Goal: Share content: Share content

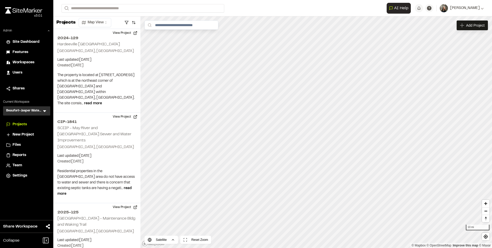
click at [21, 50] on span "Features" at bounding box center [21, 52] width 16 height 6
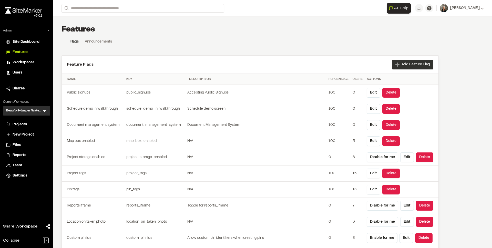
click at [405, 66] on span "Add Feature Flag" at bounding box center [415, 64] width 28 height 5
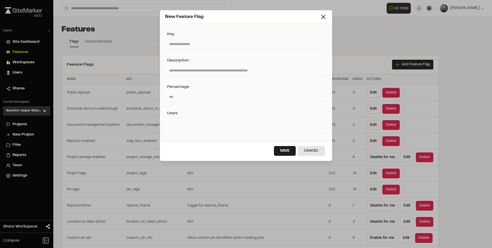
click at [199, 44] on input "text" at bounding box center [246, 44] width 158 height 10
paste input "**********"
type input "**********"
click at [199, 68] on input "text" at bounding box center [246, 71] width 158 height 10
type input "**********"
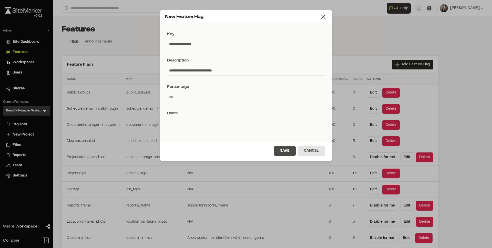
click at [279, 150] on button "Save" at bounding box center [285, 151] width 22 height 10
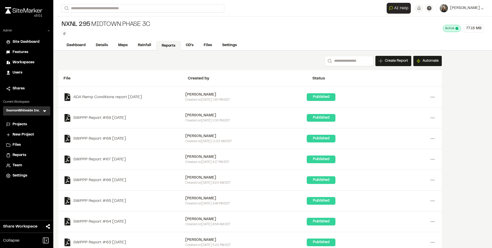
click at [44, 111] on icon at bounding box center [44, 111] width 3 height 2
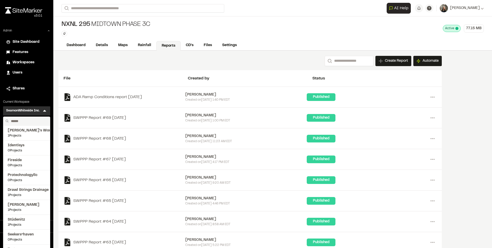
click at [30, 120] on input "text" at bounding box center [28, 121] width 39 height 9
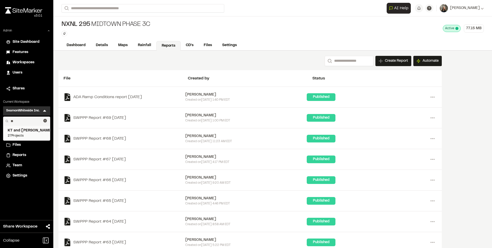
type input "**"
click at [29, 134] on span "27 Projects" at bounding box center [27, 135] width 38 height 5
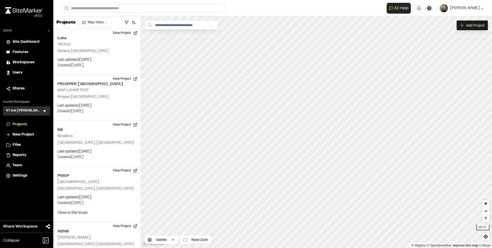
click at [20, 156] on span "Reports" at bounding box center [20, 155] width 14 height 6
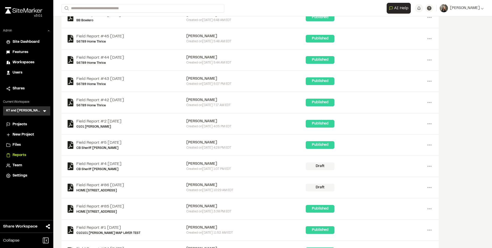
scroll to position [692, 0]
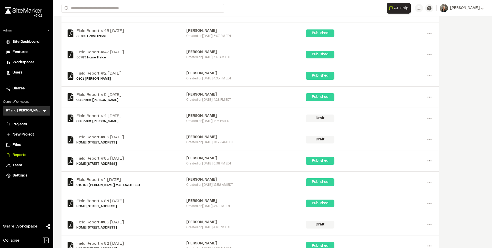
click at [431, 162] on icon at bounding box center [429, 161] width 8 height 8
click at [405, 186] on div "Share" at bounding box center [411, 187] width 45 height 8
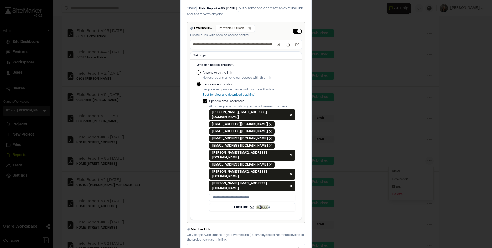
click at [295, 34] on button "External link" at bounding box center [297, 31] width 9 height 5
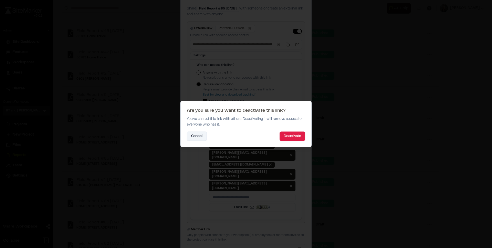
click at [199, 133] on button "Cancel" at bounding box center [197, 136] width 20 height 9
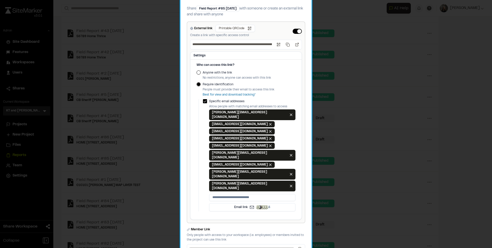
click at [291, 38] on div "External link Printable QRCode Open QR code Create a link with specific access …" at bounding box center [246, 31] width 112 height 13
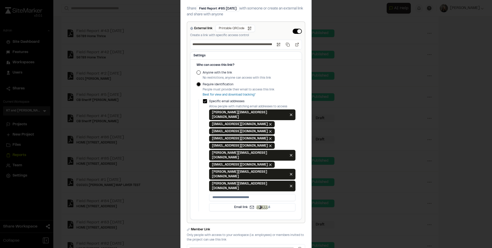
click at [293, 34] on button "External link" at bounding box center [297, 31] width 9 height 5
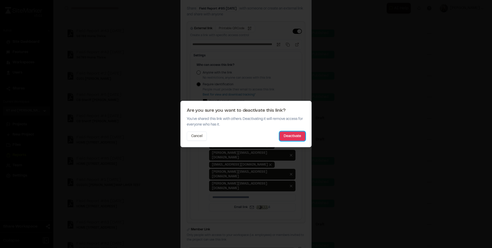
click at [292, 135] on button "Deactivate" at bounding box center [292, 136] width 26 height 9
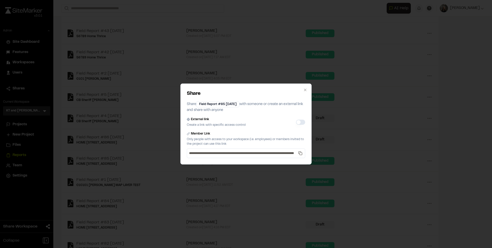
click at [304, 122] on button "External link" at bounding box center [300, 122] width 9 height 5
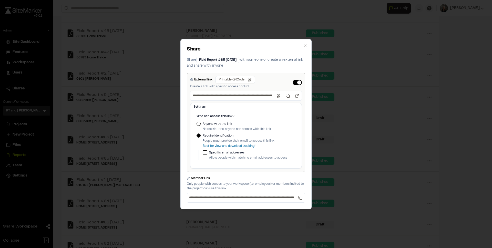
click at [294, 82] on button "External link" at bounding box center [297, 82] width 9 height 5
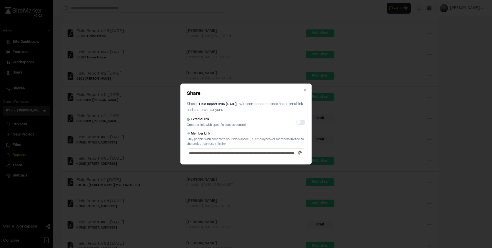
click at [302, 121] on button "External link" at bounding box center [300, 122] width 9 height 5
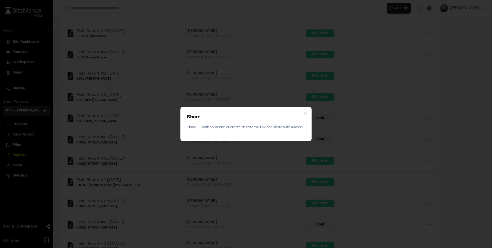
click at [354, 138] on div "Share Share with someone or create an external link and share with anyone Close" at bounding box center [246, 124] width 492 height 248
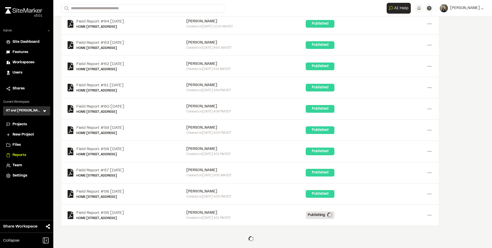
scroll to position [1531, 0]
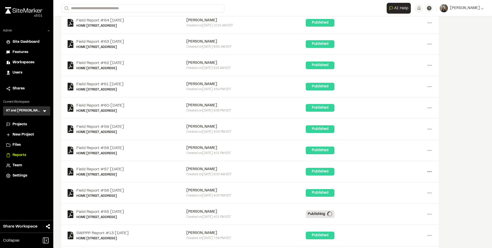
click at [427, 170] on icon at bounding box center [429, 172] width 8 height 8
click at [400, 197] on div "Share" at bounding box center [411, 198] width 45 height 8
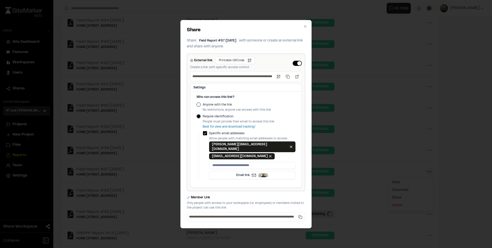
click at [296, 66] on button "External link" at bounding box center [297, 63] width 9 height 5
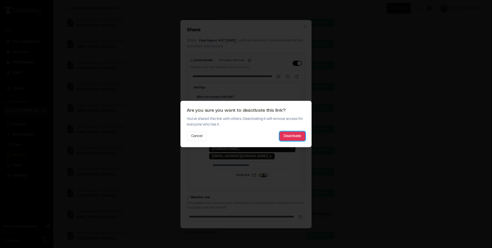
click at [295, 135] on button "Deactivate" at bounding box center [292, 136] width 26 height 9
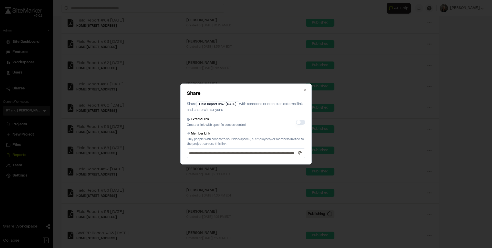
click at [301, 122] on button "External link" at bounding box center [300, 122] width 9 height 5
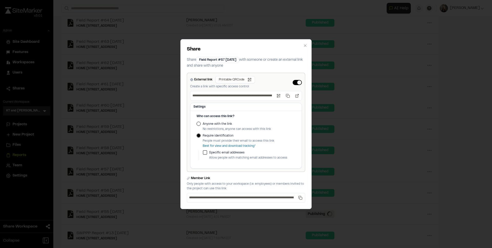
click at [296, 83] on button "External link" at bounding box center [297, 82] width 9 height 5
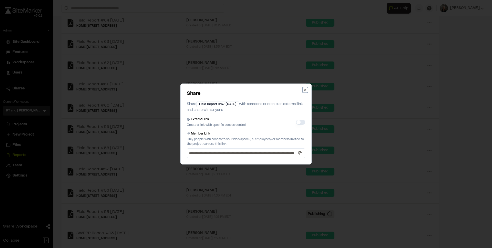
click at [304, 88] on icon "button" at bounding box center [305, 90] width 4 height 4
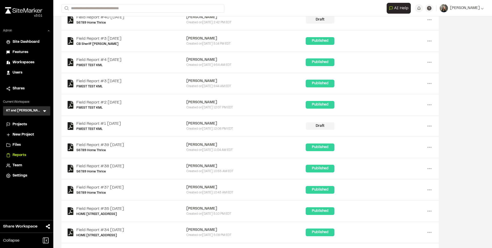
scroll to position [2818, 0]
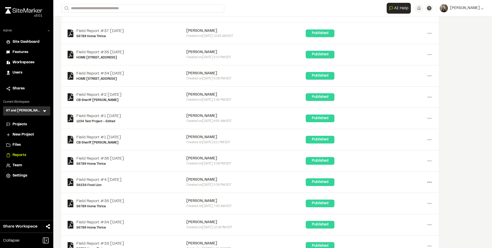
click at [429, 183] on icon at bounding box center [429, 182] width 8 height 8
click at [399, 208] on div "Share" at bounding box center [411, 208] width 45 height 8
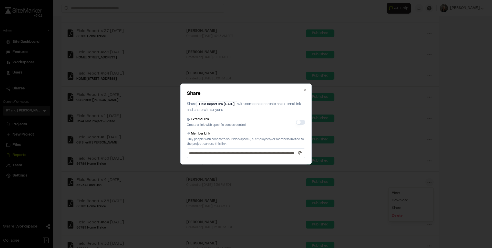
click at [302, 122] on button "External link" at bounding box center [300, 122] width 9 height 5
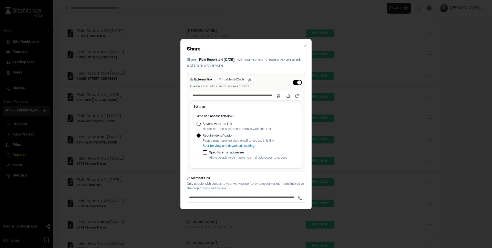
click at [295, 81] on button "External link" at bounding box center [297, 82] width 9 height 5
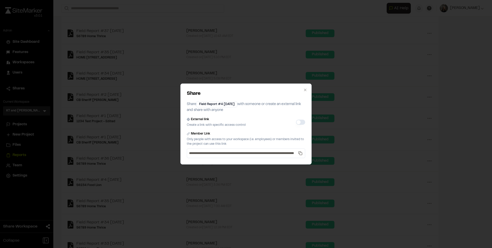
click at [302, 122] on button "External link" at bounding box center [300, 122] width 9 height 5
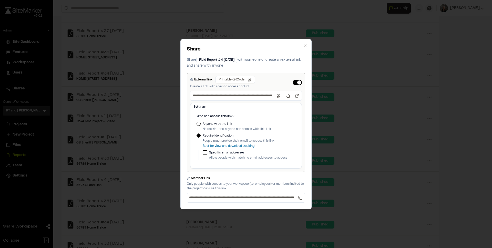
click at [295, 83] on button "External link" at bounding box center [297, 82] width 9 height 5
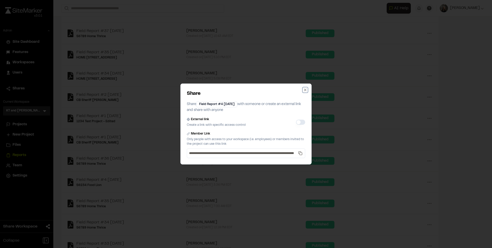
click at [305, 89] on icon "button" at bounding box center [305, 90] width 4 height 4
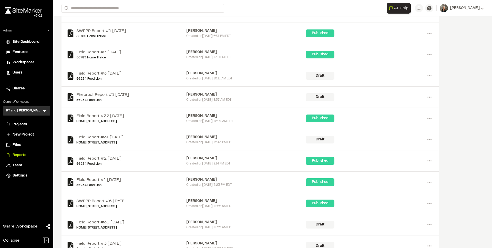
scroll to position [3921, 0]
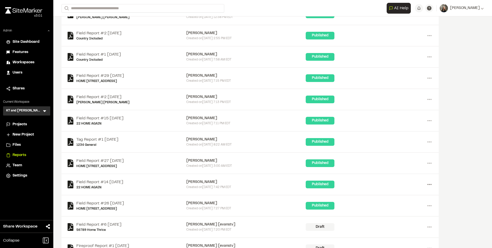
click at [432, 186] on icon at bounding box center [429, 184] width 8 height 8
click at [398, 211] on div "Share" at bounding box center [411, 211] width 45 height 8
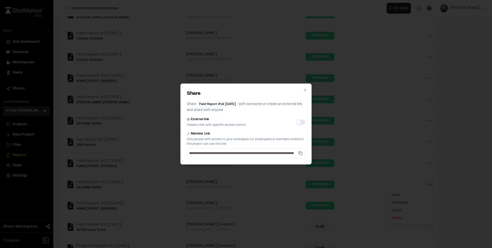
click at [301, 122] on button "External link" at bounding box center [300, 122] width 9 height 5
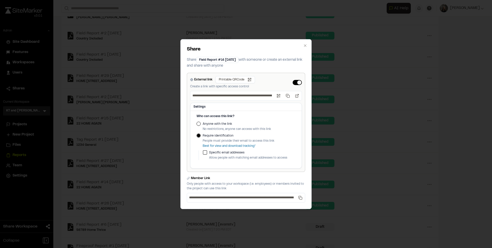
click at [295, 82] on button "External link" at bounding box center [297, 82] width 9 height 5
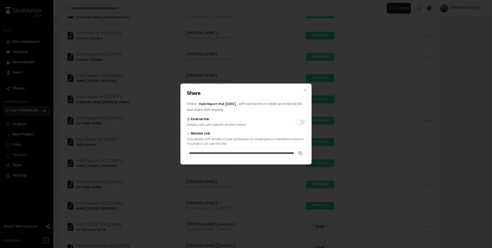
click at [302, 122] on button "External link" at bounding box center [300, 122] width 9 height 5
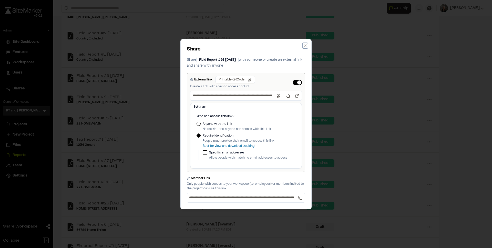
click at [304, 46] on icon "button" at bounding box center [305, 46] width 4 height 4
